Goal: Task Accomplishment & Management: Manage account settings

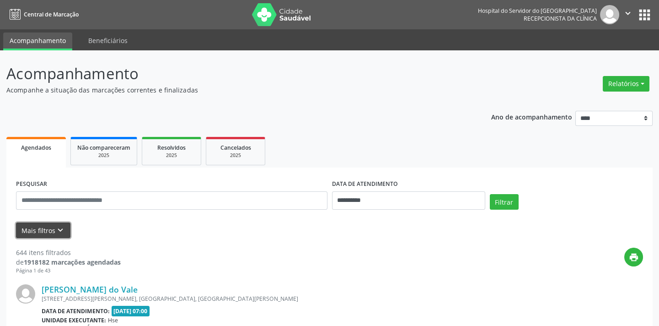
click at [42, 237] on button "Mais filtros keyboard_arrow_down" at bounding box center [43, 230] width 54 height 16
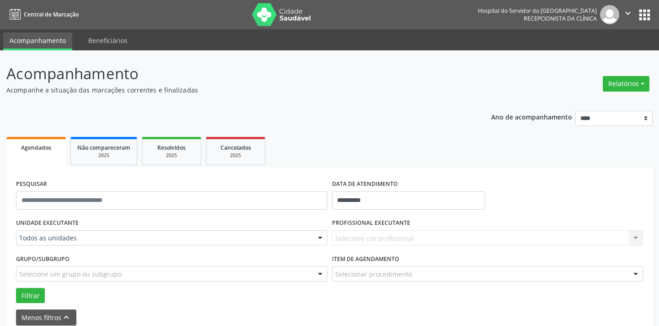
click at [63, 234] on div "Todos as unidades" at bounding box center [172, 238] width 312 height 16
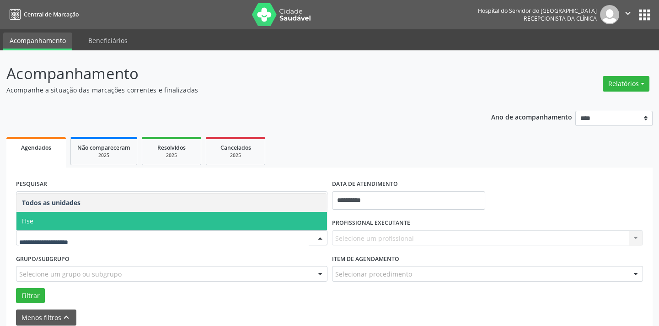
click at [73, 213] on span "Hse" at bounding box center [171, 221] width 311 height 18
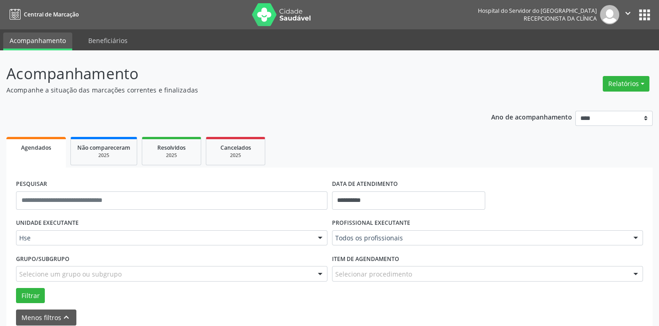
click at [400, 233] on div "Todos os profissionais" at bounding box center [488, 238] width 312 height 16
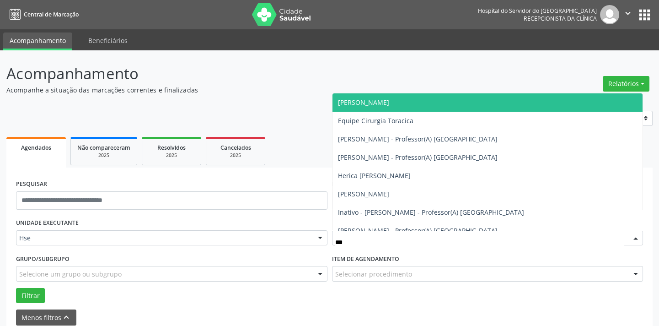
type input "****"
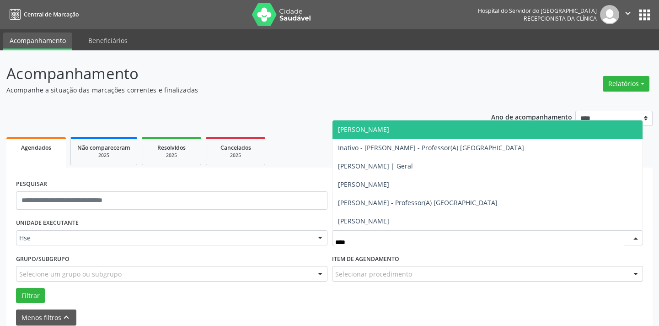
click at [394, 132] on span "[PERSON_NAME]" at bounding box center [488, 129] width 311 height 18
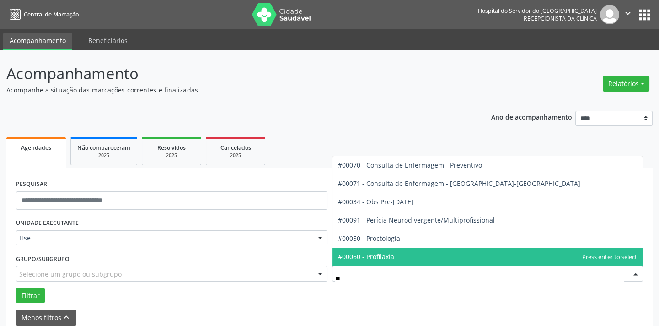
type input "***"
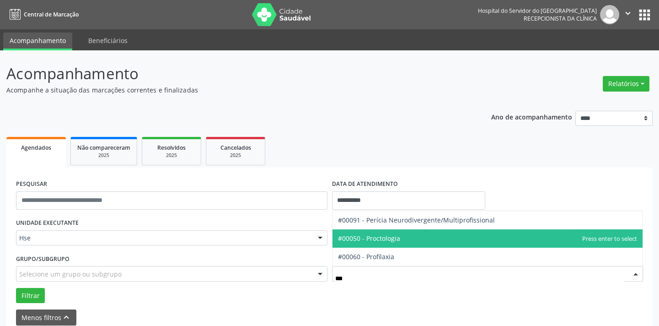
click at [383, 241] on span "#00050 - Proctologia" at bounding box center [369, 238] width 62 height 9
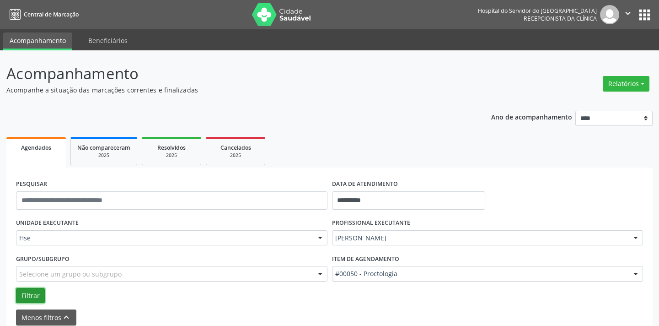
click at [37, 288] on button "Filtrar" at bounding box center [30, 296] width 29 height 16
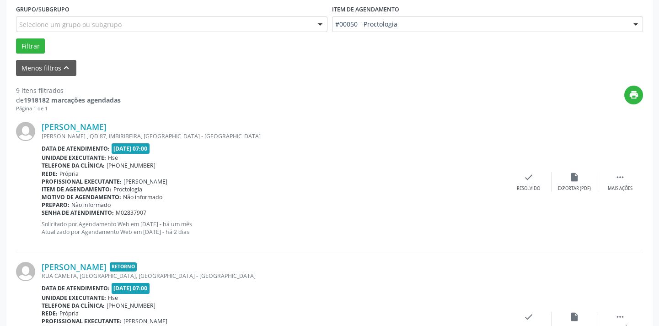
scroll to position [911, 0]
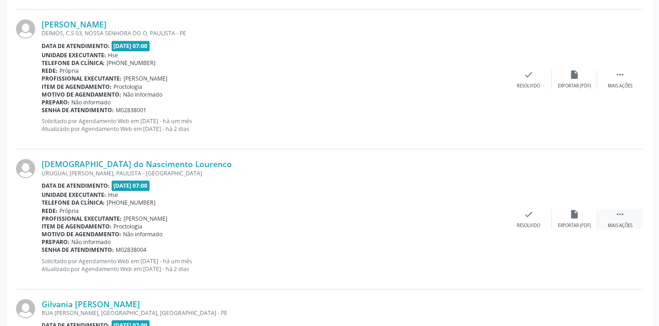
click at [614, 216] on div " Mais ações" at bounding box center [621, 219] width 46 height 20
click at [571, 222] on div "Não compareceu" at bounding box center [574, 225] width 39 height 6
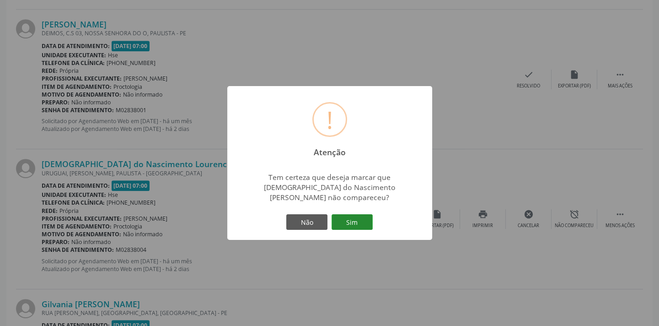
click at [357, 220] on button "Sim" at bounding box center [352, 222] width 41 height 16
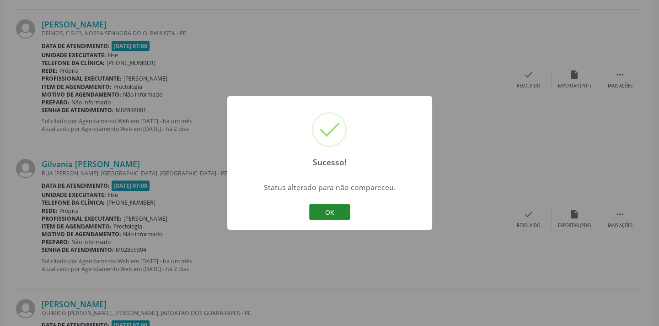
click at [325, 213] on button "OK" at bounding box center [329, 212] width 41 height 16
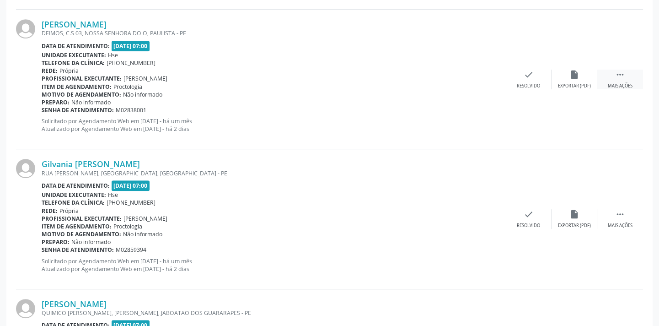
click at [610, 84] on div "Mais ações" at bounding box center [620, 86] width 25 height 6
click at [588, 84] on div "Não compareceu" at bounding box center [574, 86] width 39 height 6
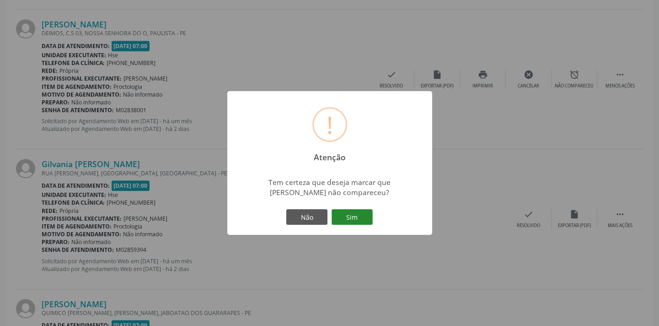
click at [366, 212] on button "Sim" at bounding box center [352, 217] width 41 height 16
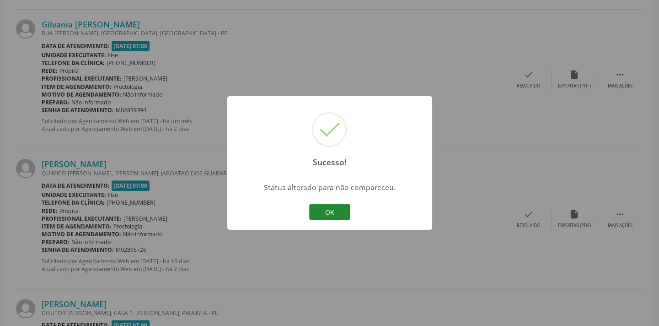
click at [326, 210] on button "OK" at bounding box center [329, 212] width 41 height 16
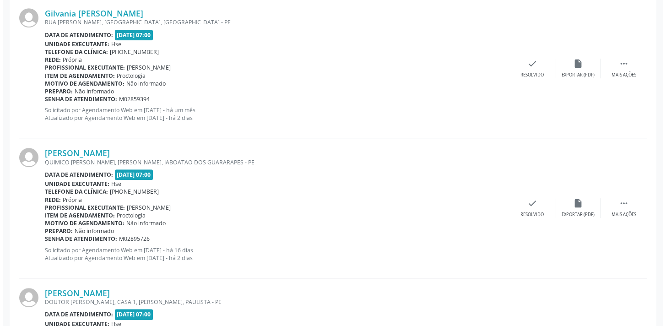
scroll to position [994, 0]
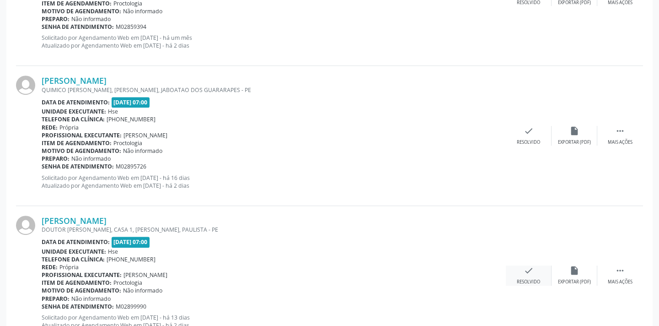
click at [540, 268] on div "check Resolvido" at bounding box center [529, 275] width 46 height 20
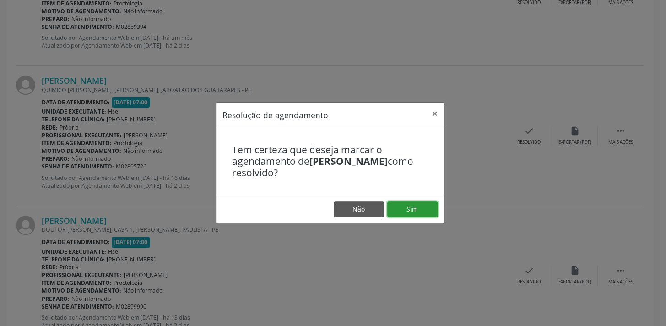
click at [416, 209] on button "Sim" at bounding box center [412, 209] width 50 height 16
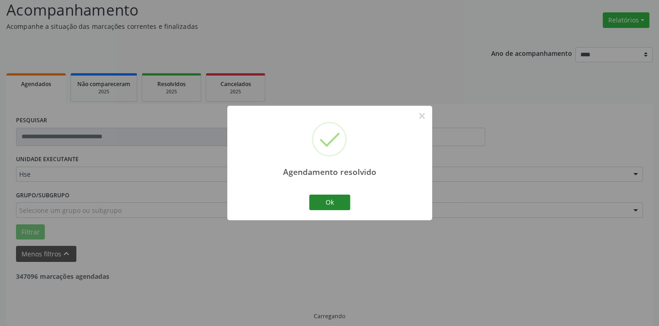
scroll to position [73, 0]
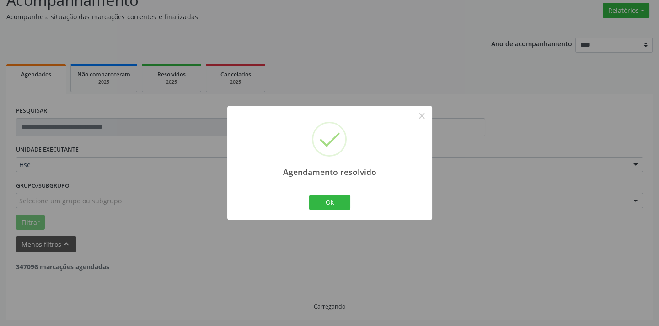
click at [332, 192] on div "Agendamento resolvido × Ok Cancel" at bounding box center [329, 163] width 205 height 114
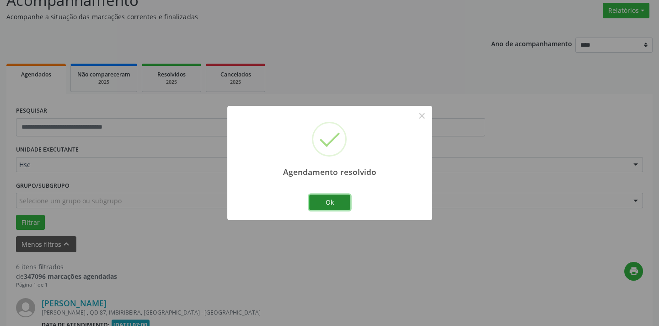
click at [331, 198] on button "Ok" at bounding box center [329, 202] width 41 height 16
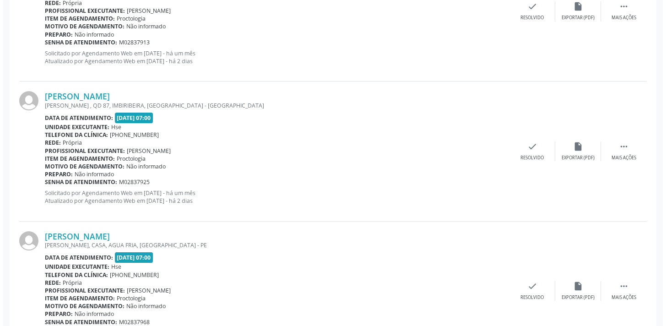
scroll to position [576, 0]
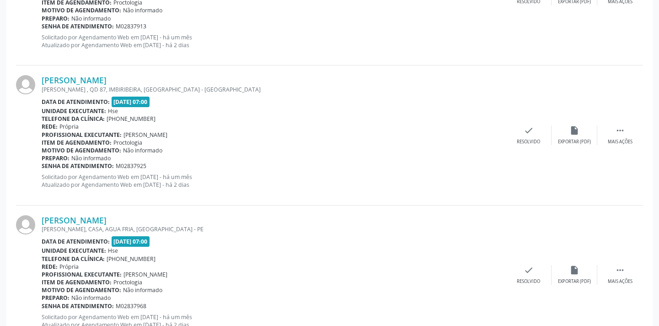
click at [528, 263] on div "[PERSON_NAME] [PERSON_NAME], CASA, [GEOGRAPHIC_DATA], [GEOGRAPHIC_DATA] - [GEOG…" at bounding box center [329, 275] width 627 height 140
click at [520, 269] on div "check Resolvido" at bounding box center [529, 275] width 46 height 20
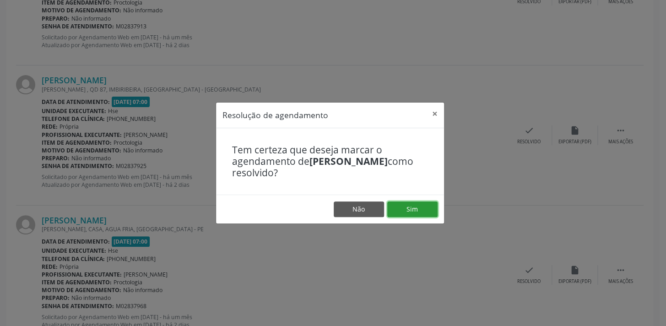
click at [416, 206] on button "Sim" at bounding box center [412, 209] width 50 height 16
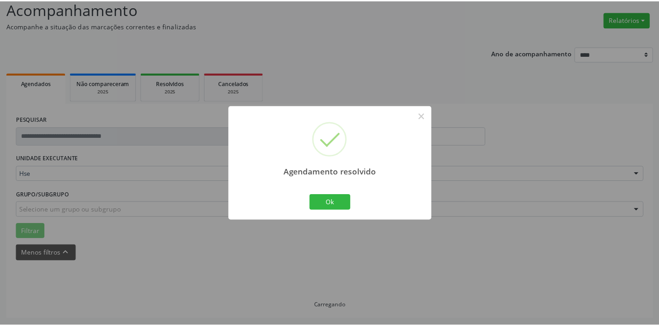
scroll to position [64, 0]
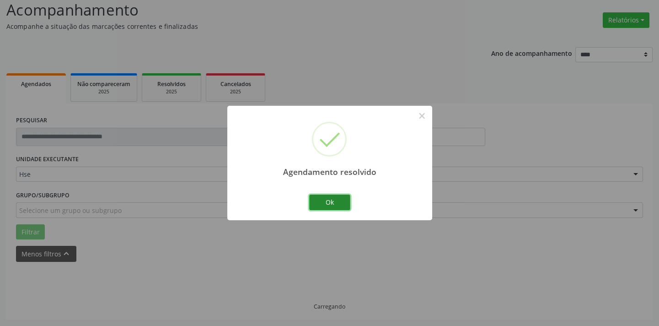
click at [331, 201] on button "Ok" at bounding box center [329, 202] width 41 height 16
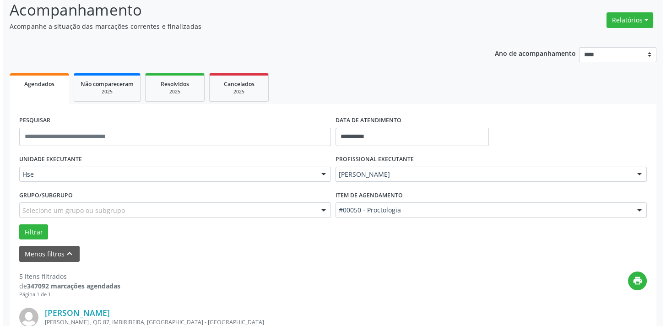
scroll to position [632, 0]
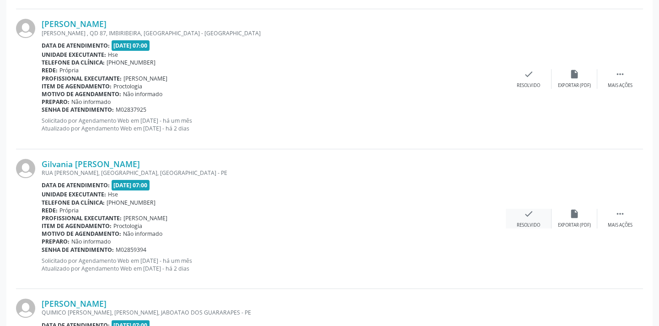
click at [528, 217] on icon "check" at bounding box center [529, 214] width 10 height 10
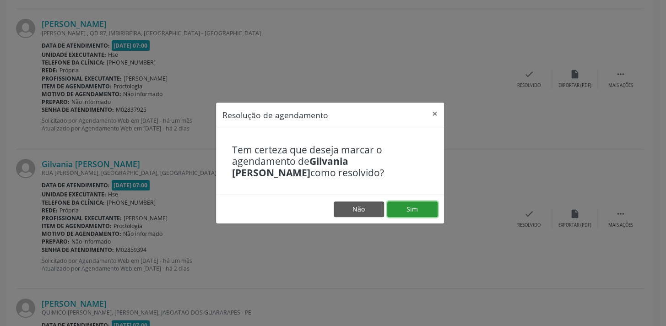
click at [396, 206] on button "Sim" at bounding box center [412, 209] width 50 height 16
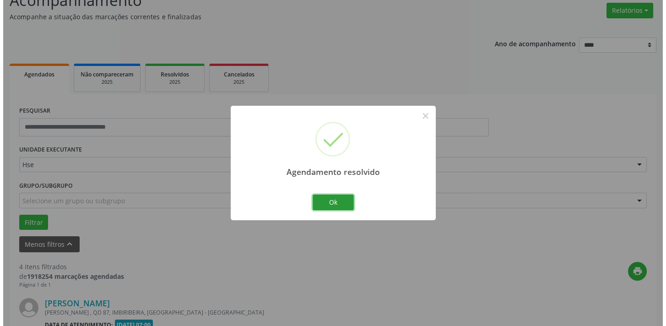
scroll to position [609, 0]
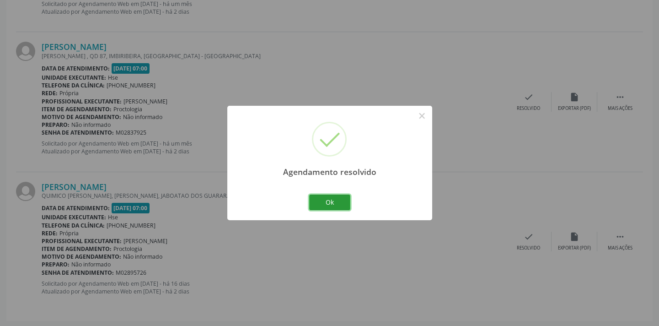
drag, startPoint x: 336, startPoint y: 207, endPoint x: 341, endPoint y: 205, distance: 5.7
click at [336, 207] on button "Ok" at bounding box center [329, 202] width 41 height 16
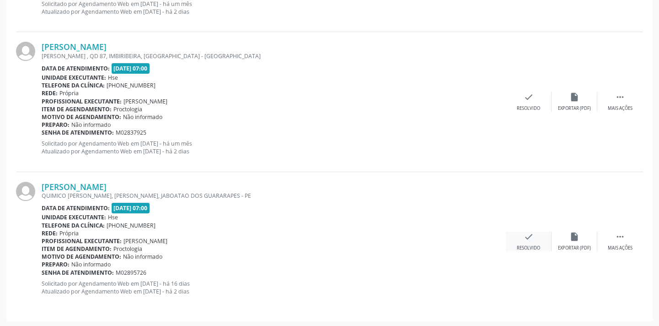
click at [527, 233] on icon "check" at bounding box center [529, 237] width 10 height 10
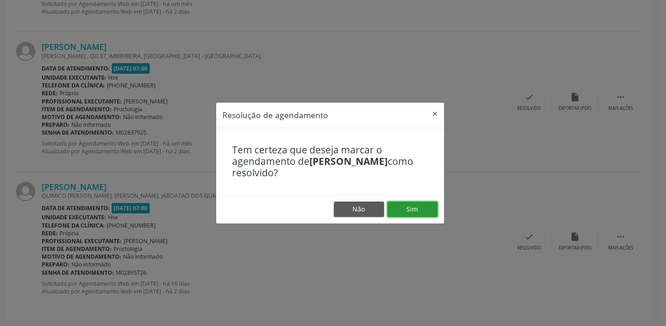
click at [408, 210] on button "Sim" at bounding box center [412, 209] width 50 height 16
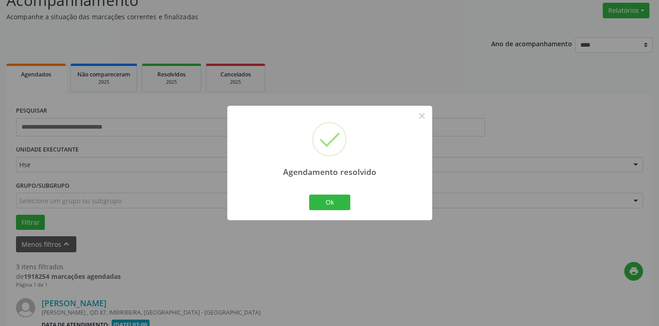
scroll to position [470, 0]
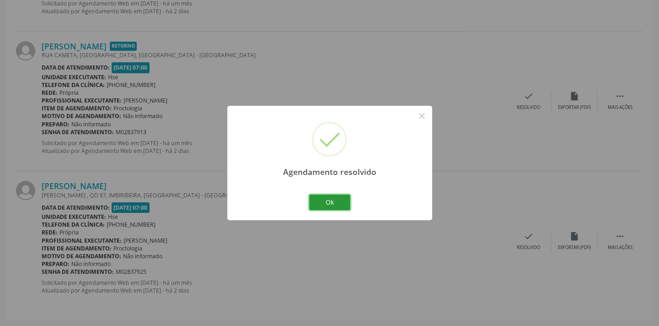
drag, startPoint x: 333, startPoint y: 205, endPoint x: 499, endPoint y: 43, distance: 232.3
click at [341, 195] on button "Ok" at bounding box center [329, 202] width 41 height 16
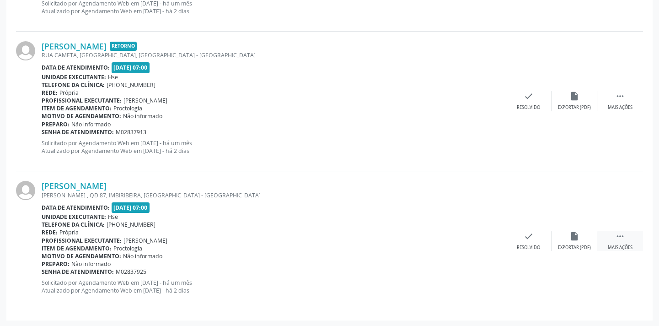
click at [614, 231] on div " Mais ações" at bounding box center [621, 241] width 46 height 20
click at [577, 233] on icon "alarm_off" at bounding box center [575, 236] width 10 height 10
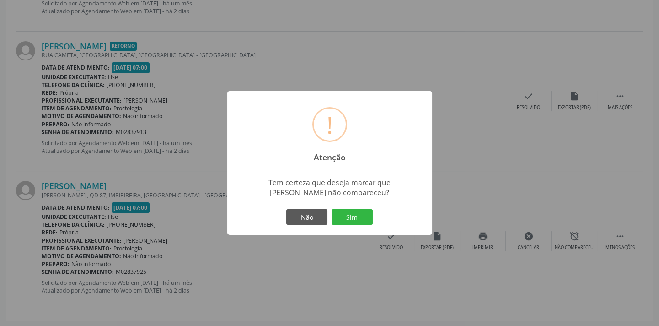
click at [364, 227] on div "! Atenção × Tem certeza que deseja marcar que [PERSON_NAME] não compareceu? Não…" at bounding box center [329, 163] width 205 height 144
click at [366, 220] on button "Sim" at bounding box center [352, 217] width 41 height 16
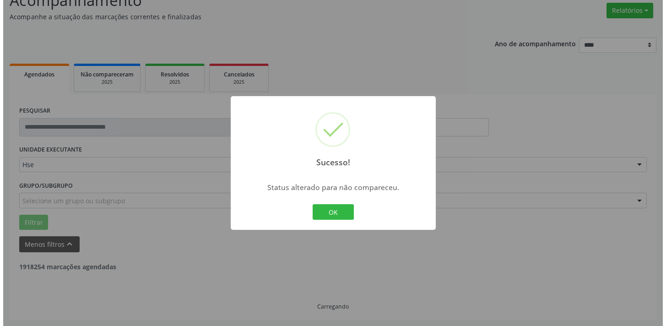
scroll to position [330, 0]
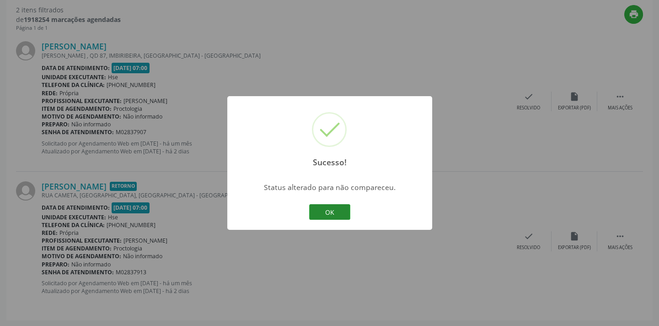
click at [320, 210] on button "OK" at bounding box center [329, 212] width 41 height 16
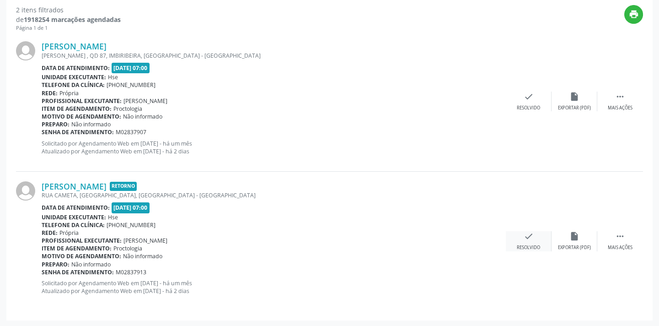
click at [517, 238] on div "check Resolvido" at bounding box center [529, 241] width 46 height 20
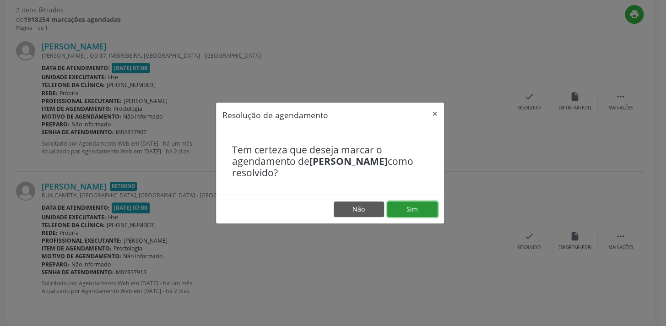
click at [405, 205] on button "Sim" at bounding box center [412, 209] width 50 height 16
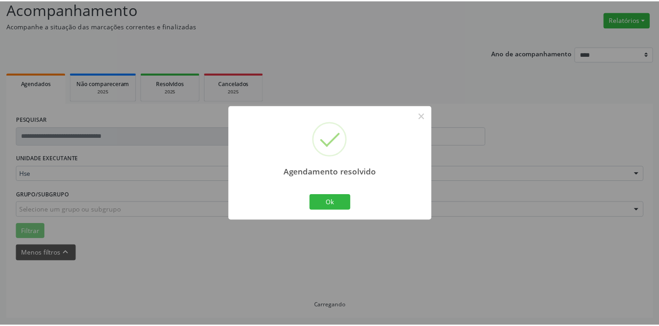
scroll to position [64, 0]
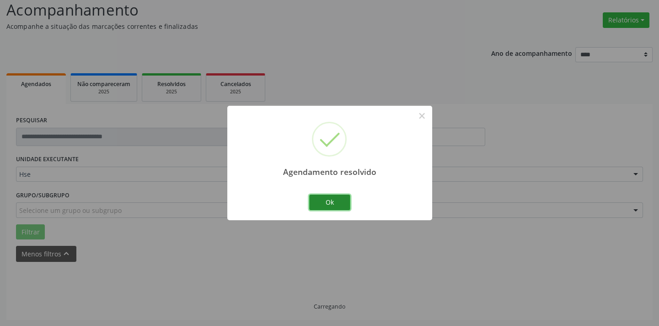
click at [323, 200] on button "Ok" at bounding box center [329, 202] width 41 height 16
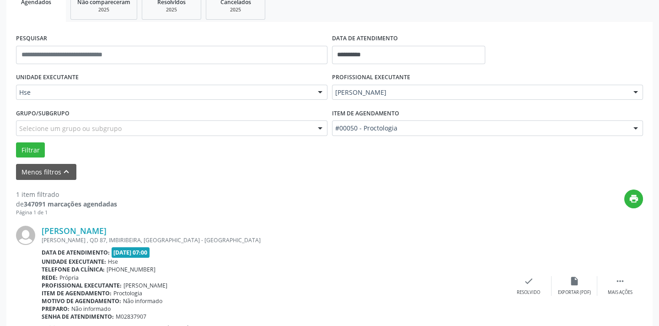
scroll to position [191, 0]
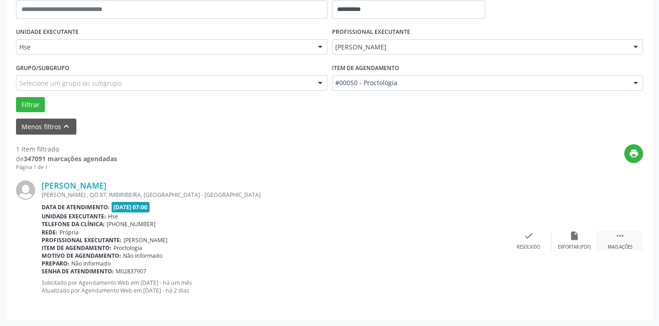
click at [612, 232] on div " Mais ações" at bounding box center [621, 241] width 46 height 20
click at [578, 233] on icon "alarm_off" at bounding box center [575, 236] width 10 height 10
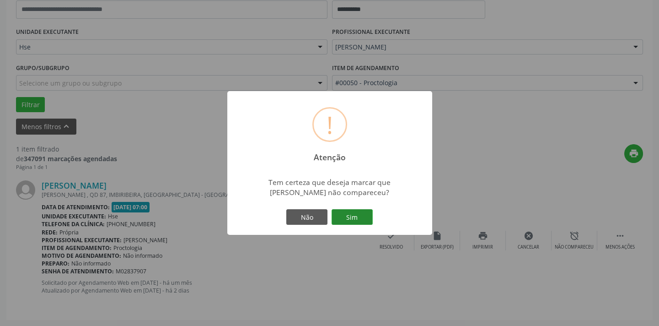
click at [355, 221] on button "Sim" at bounding box center [352, 217] width 41 height 16
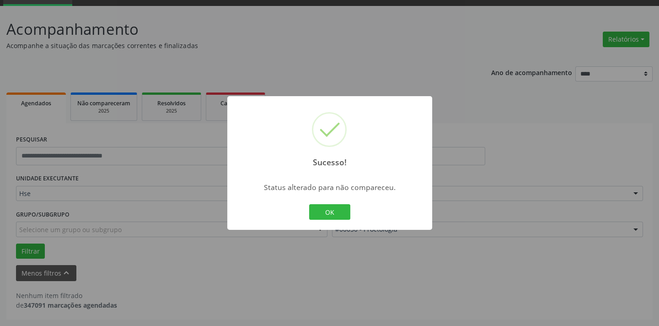
scroll to position [43, 0]
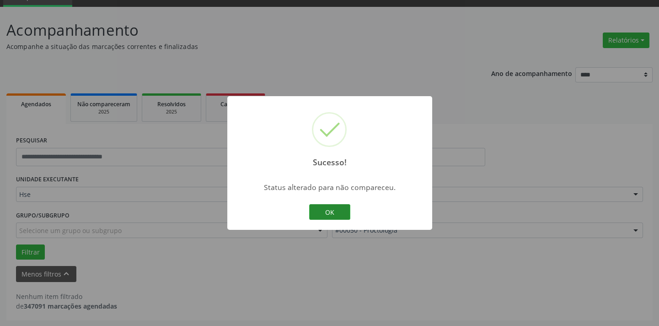
click at [329, 213] on button "OK" at bounding box center [329, 212] width 41 height 16
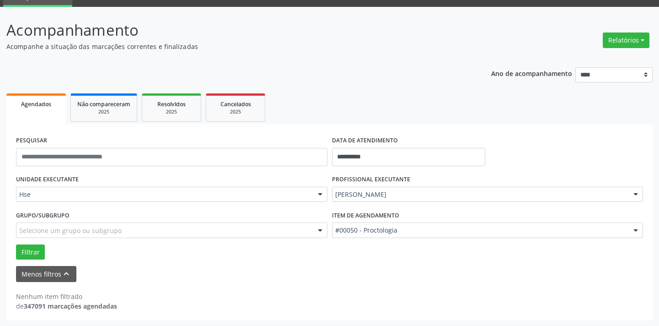
drag, startPoint x: 316, startPoint y: 55, endPoint x: 254, endPoint y: 16, distance: 73.4
click at [315, 54] on div "**********" at bounding box center [329, 170] width 647 height 302
